Goal: Information Seeking & Learning: Find specific page/section

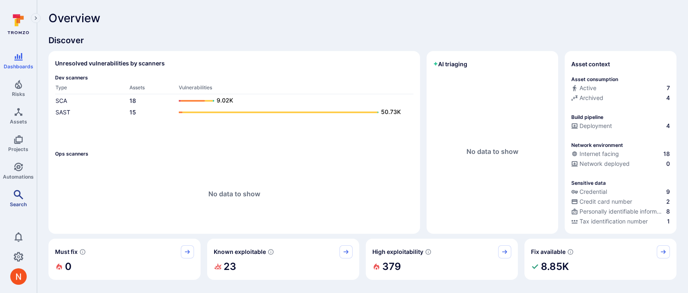
click at [11, 205] on span "Search" at bounding box center [18, 204] width 17 height 6
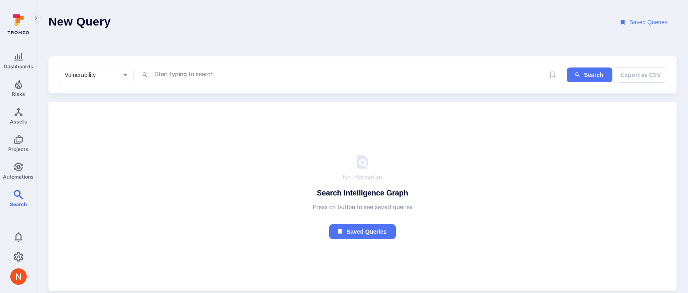
click at [184, 72] on textarea "Intelligence Graph search area" at bounding box center [349, 74] width 391 height 10
type textarea "sour"
click at [21, 143] on link "Projects" at bounding box center [18, 143] width 37 height 24
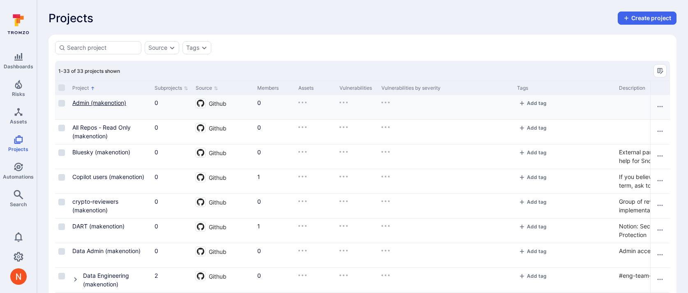
click at [93, 99] on link "Admin (makenotion)" at bounding box center [99, 102] width 54 height 7
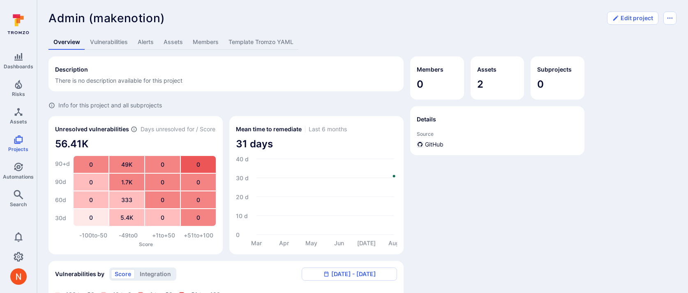
click at [261, 44] on link "Template Tromzo YAML" at bounding box center [261, 42] width 75 height 15
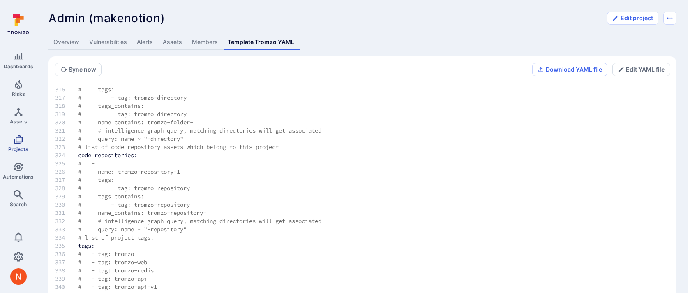
click at [11, 142] on link "Projects" at bounding box center [18, 143] width 37 height 24
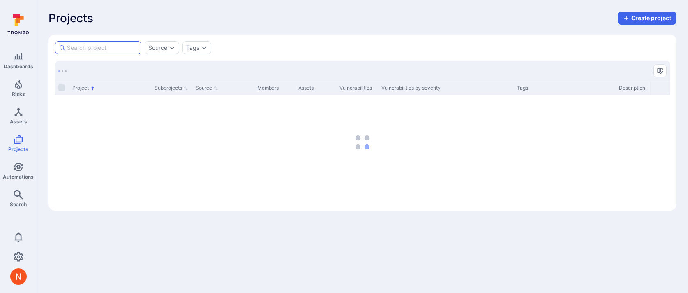
click at [128, 44] on input at bounding box center [102, 48] width 71 height 8
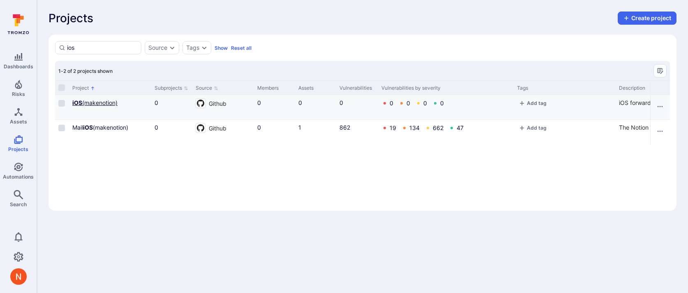
type input "ios"
click at [105, 103] on link "iOS (makenotion)" at bounding box center [94, 102] width 45 height 7
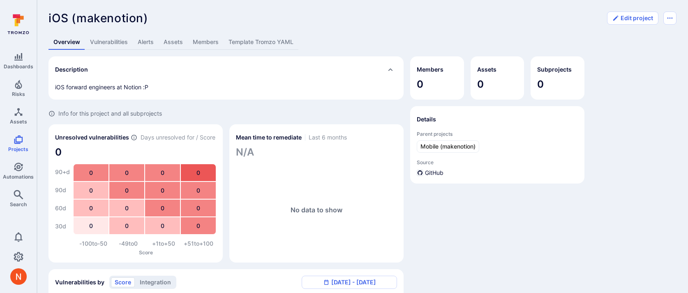
click at [273, 43] on link "Template Tromzo YAML" at bounding box center [261, 42] width 75 height 15
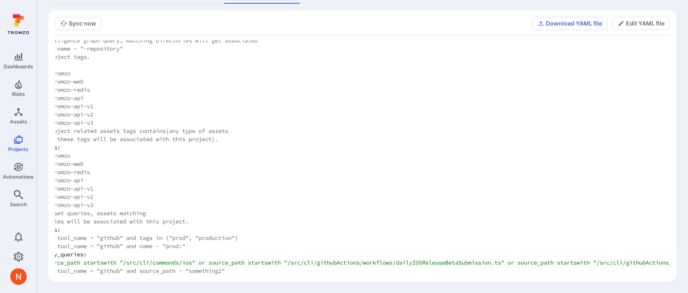
scroll to position [2734, 0]
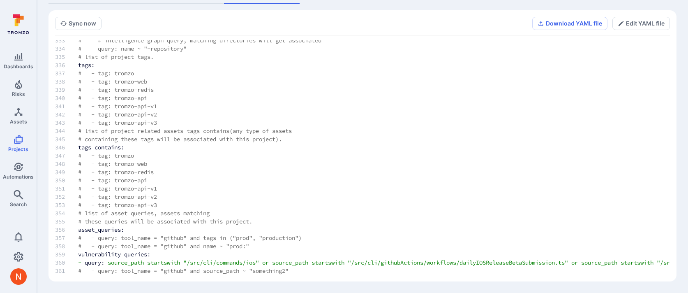
click at [166, 261] on span "startswith" at bounding box center [163, 262] width 33 height 7
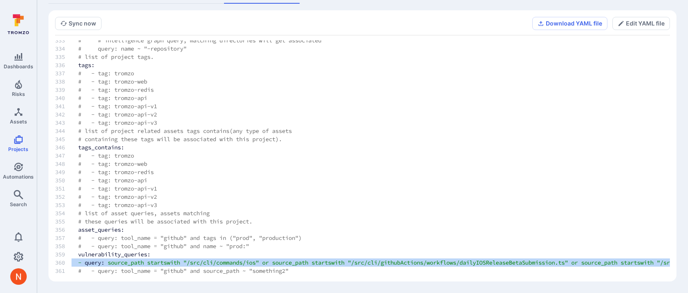
click at [166, 261] on span "startswith" at bounding box center [163, 262] width 33 height 7
copy td "- query: source_path startswith "/src/cli/commands/ios" or source_path startswi…"
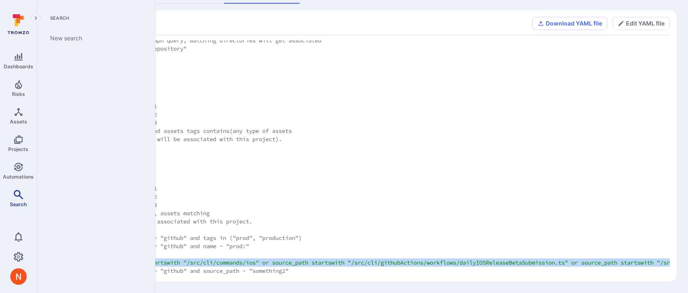
click at [15, 192] on icon "Search" at bounding box center [19, 195] width 10 height 10
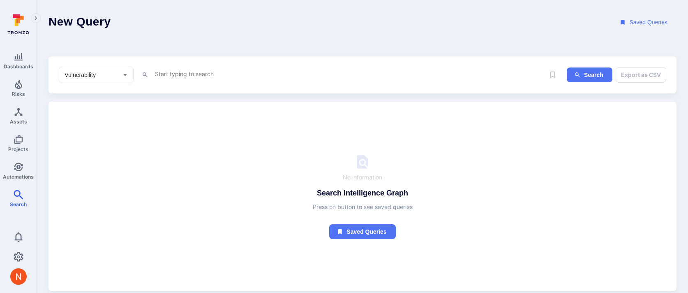
click at [166, 65] on div "Vulnerability ​ x Search Export as CSV" at bounding box center [363, 74] width 628 height 37
click at [166, 69] on textarea "Intelligence Graph search area" at bounding box center [349, 74] width 391 height 10
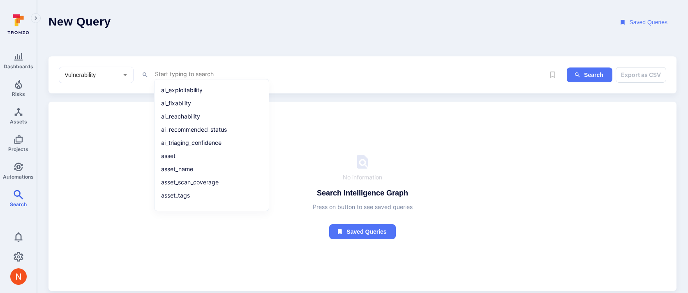
paste textarea "- query: source_path startswith "/src/cli/commands/ios" or source_path startswi…"
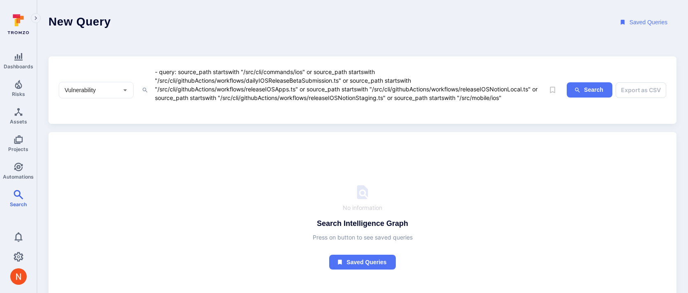
click at [181, 72] on textarea "- query: source_path startswith "/src/cli/commands/ios" or source_path startswi…" at bounding box center [349, 89] width 391 height 45
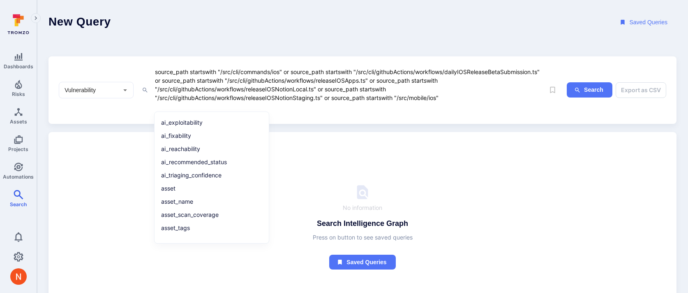
click at [352, 114] on div "Vulnerability ​ source_path startswith "/src/cli/commands/ios" or source_path s…" at bounding box center [363, 89] width 628 height 67
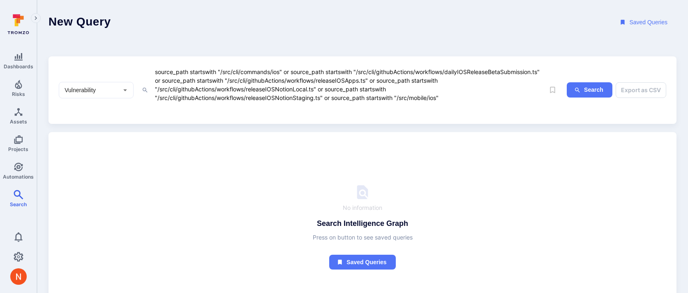
click at [347, 106] on textarea "source_path startswith "/src/cli/commands/ios" or source_path startswith "/src/…" at bounding box center [349, 89] width 391 height 45
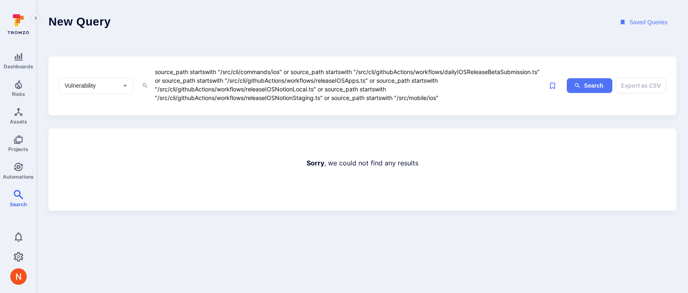
drag, startPoint x: 285, startPoint y: 71, endPoint x: 511, endPoint y: 97, distance: 228.5
click at [511, 97] on textarea "source_path startswith "/src/cli/commands/ios" or source_path startswith "/src/…" at bounding box center [349, 85] width 391 height 36
type textarea "source_path startswith "/src/cli/commands/ios""
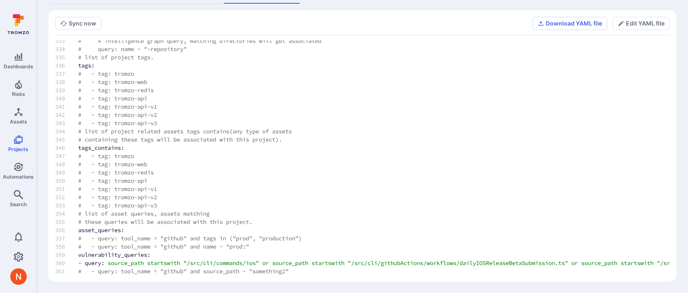
scroll to position [2734, 0]
click at [102, 9] on div "Overview Vulnerabilities Alerts Assets Members Template Tromzo YAML Sync now Do…" at bounding box center [363, 134] width 628 height 293
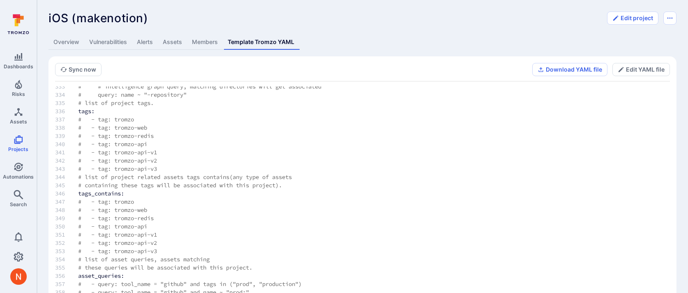
click at [197, 8] on div "iOS (makenotion) ... Show more Edit project Overview Vulnerabilities Alerts Ass…" at bounding box center [362, 169] width 651 height 339
click at [231, 12] on div "iOS (makenotion) ... Show more" at bounding box center [326, 18] width 554 height 13
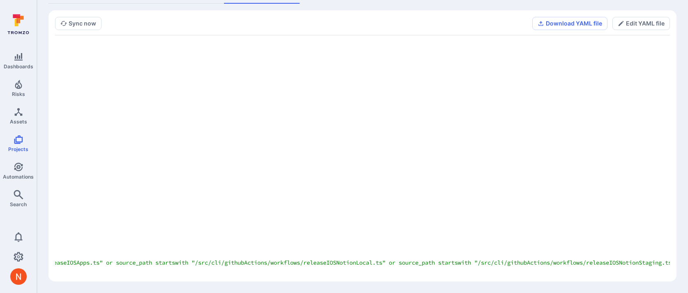
scroll to position [2734, 949]
